Goal: Navigation & Orientation: Find specific page/section

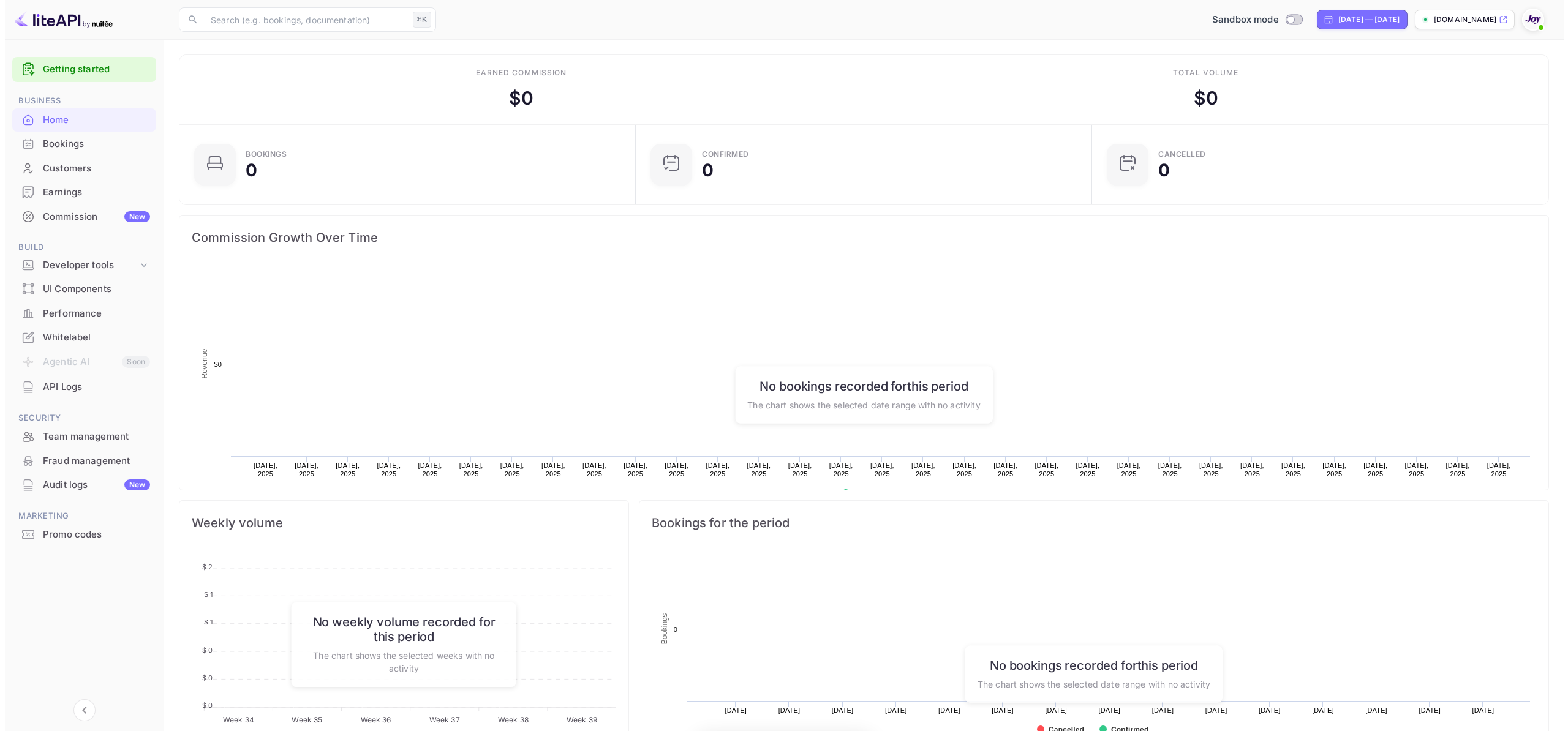
scroll to position [10, 10]
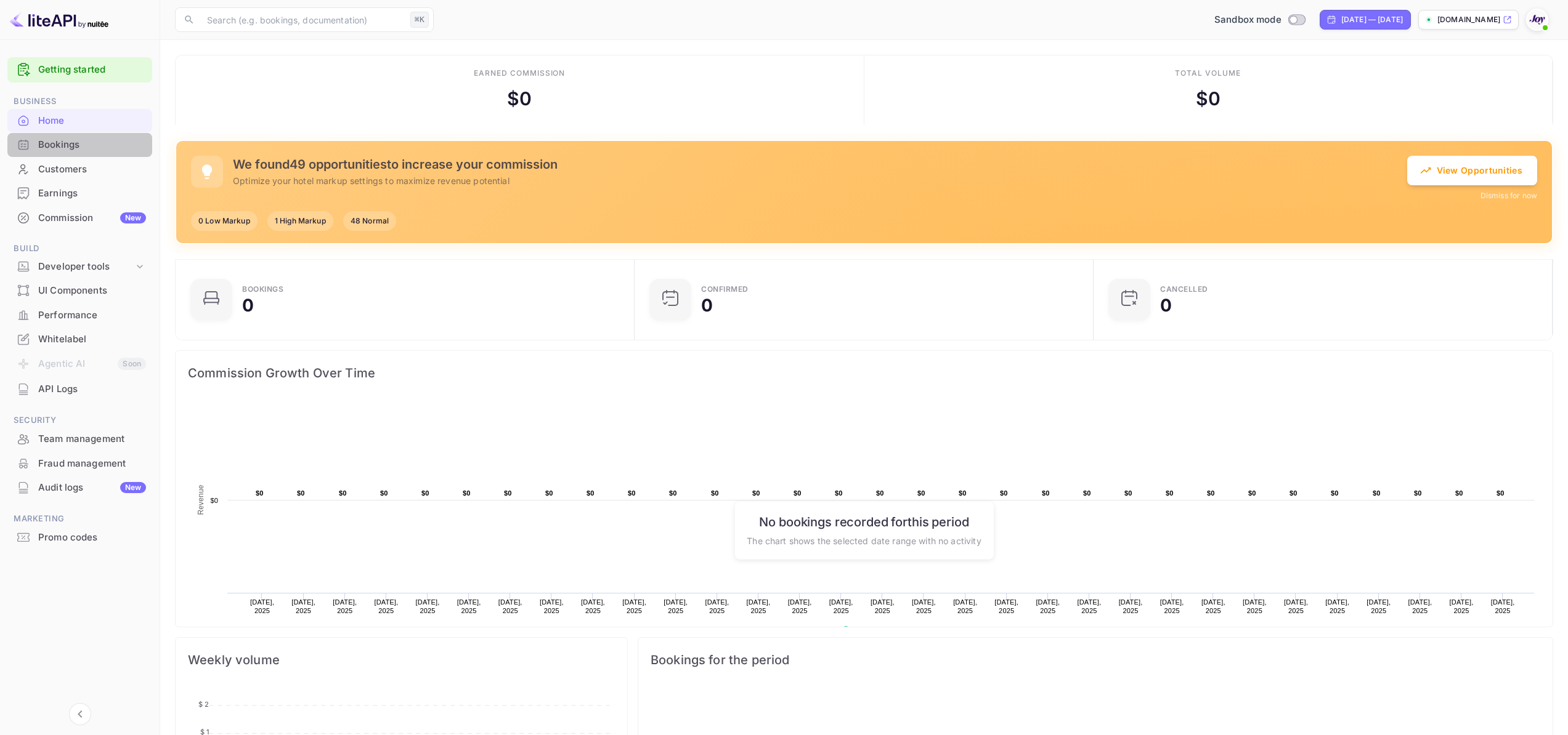
click at [70, 150] on div "Bookings" at bounding box center [92, 145] width 108 height 14
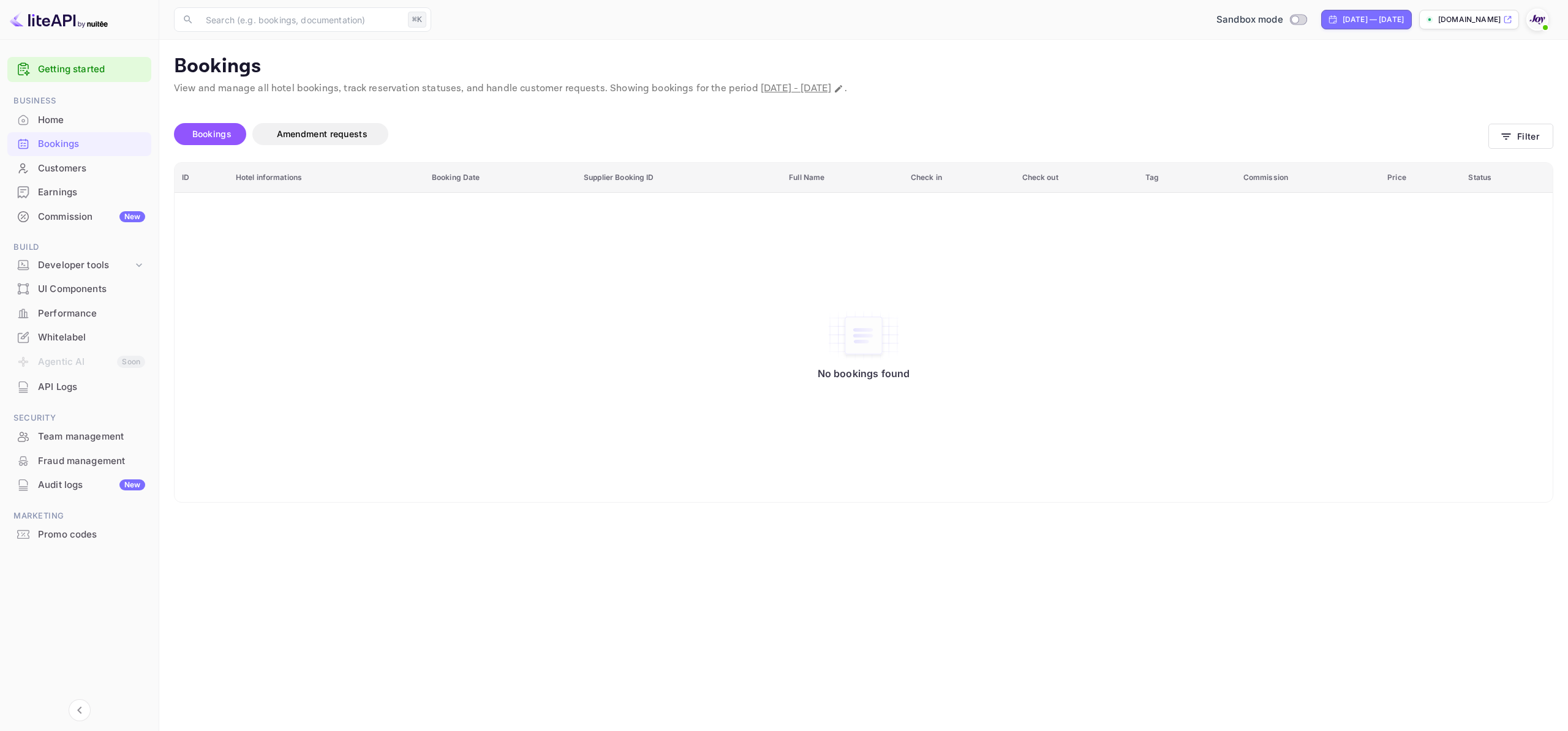
click at [125, 121] on div "Home" at bounding box center [91, 120] width 107 height 14
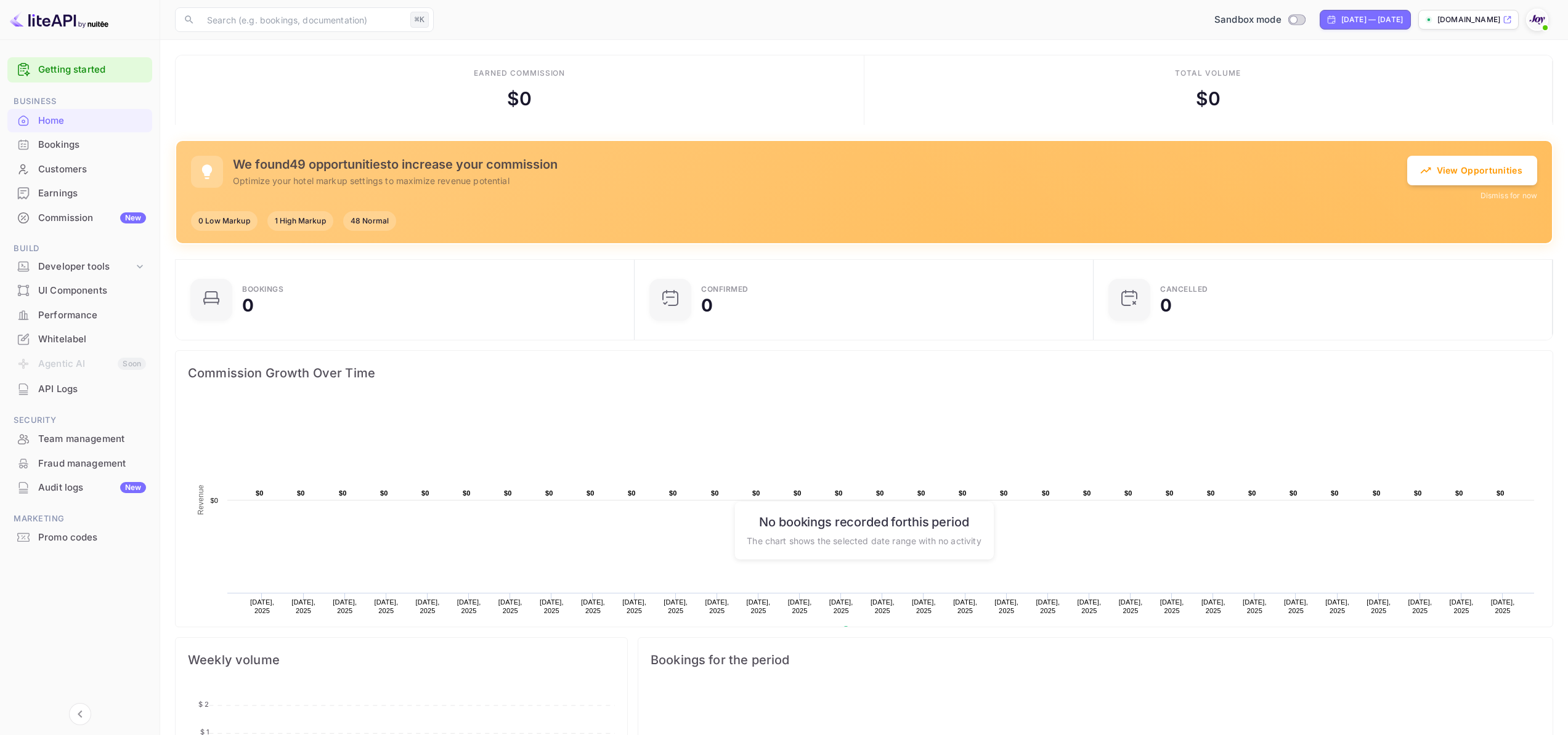
click at [81, 142] on div "Bookings" at bounding box center [92, 145] width 108 height 14
